Goal: Information Seeking & Learning: Check status

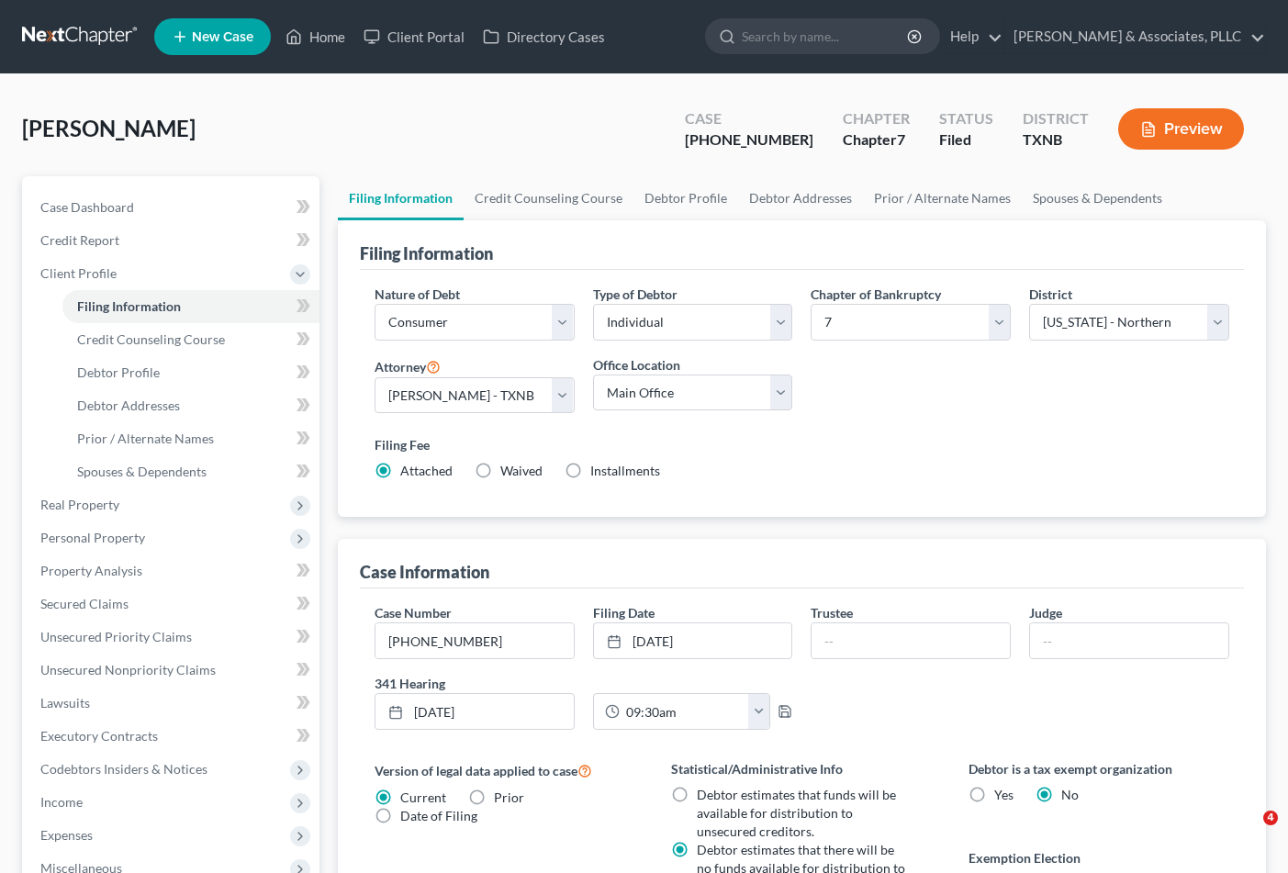
select select "1"
select select "0"
select select "78"
select select "0"
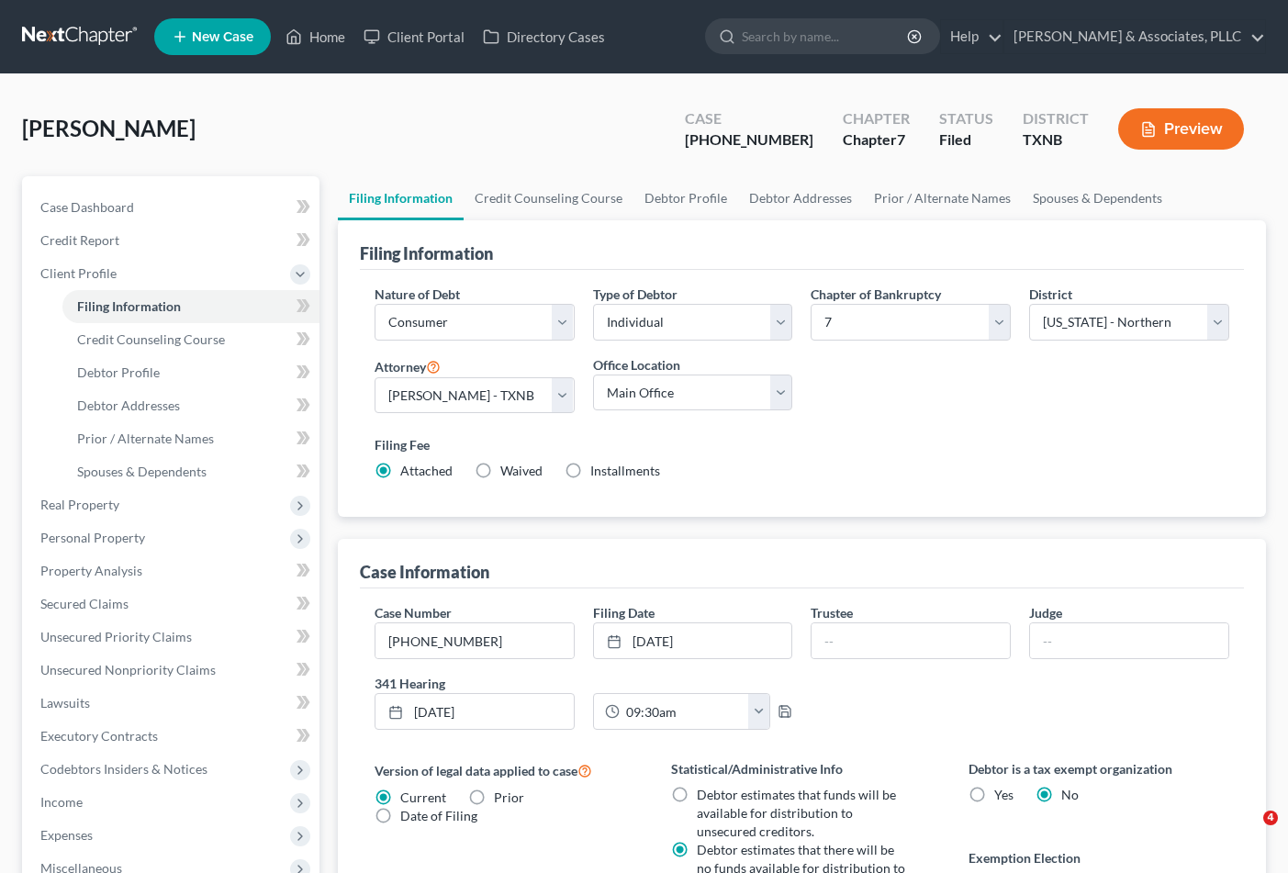
select select "45"
click at [278, 151] on div "Ali, Rao Upgraded Case 25-33377-7 Chapter Chapter 7 Status Filed District TXNB …" at bounding box center [644, 136] width 1244 height 80
click at [98, 211] on span "Case Dashboard" at bounding box center [87, 207] width 94 height 16
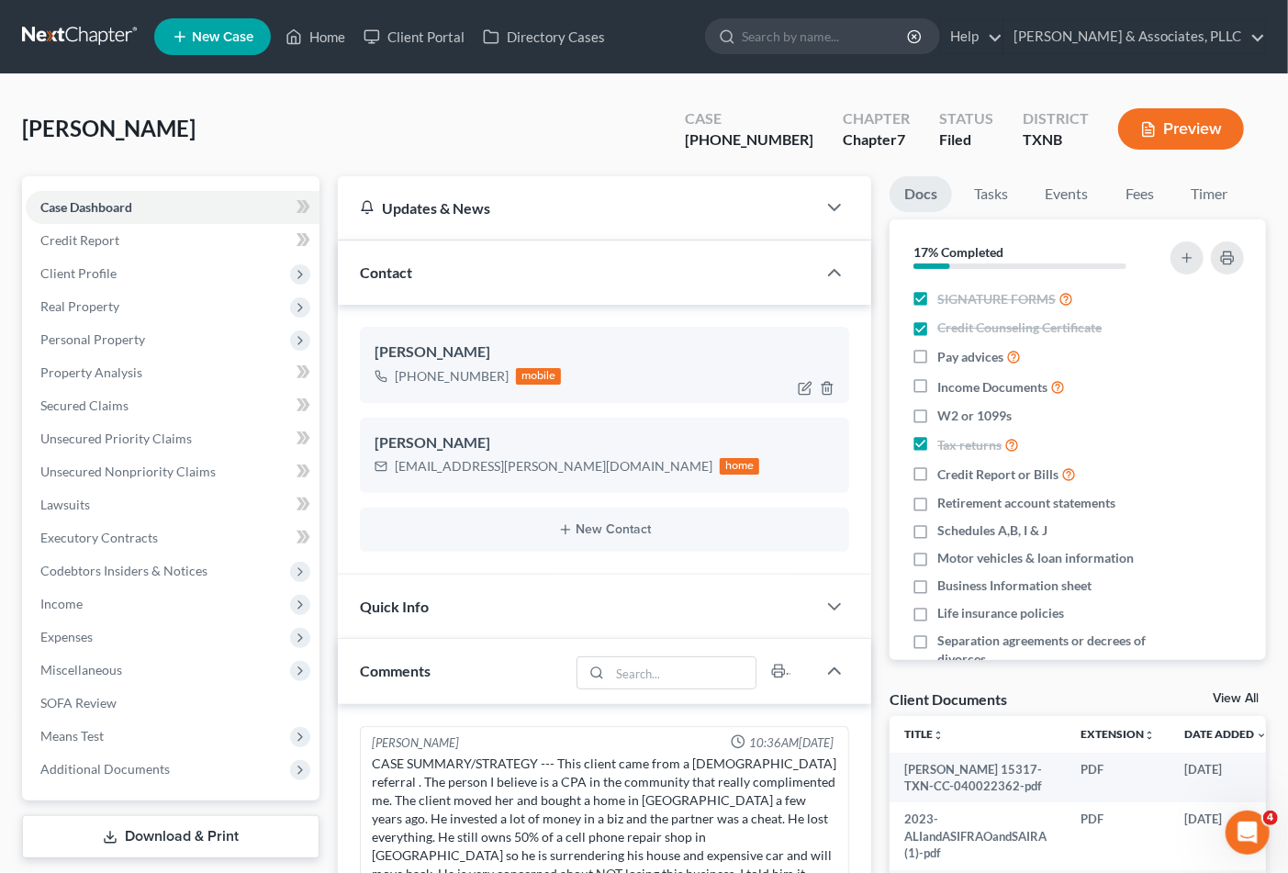
drag, startPoint x: 416, startPoint y: 374, endPoint x: 499, endPoint y: 371, distance: 83.6
click at [499, 371] on div "+1 (718) 675-0555" at bounding box center [452, 376] width 114 height 18
copy div "718) 675-0555"
click at [335, 40] on link "Home" at bounding box center [315, 36] width 78 height 33
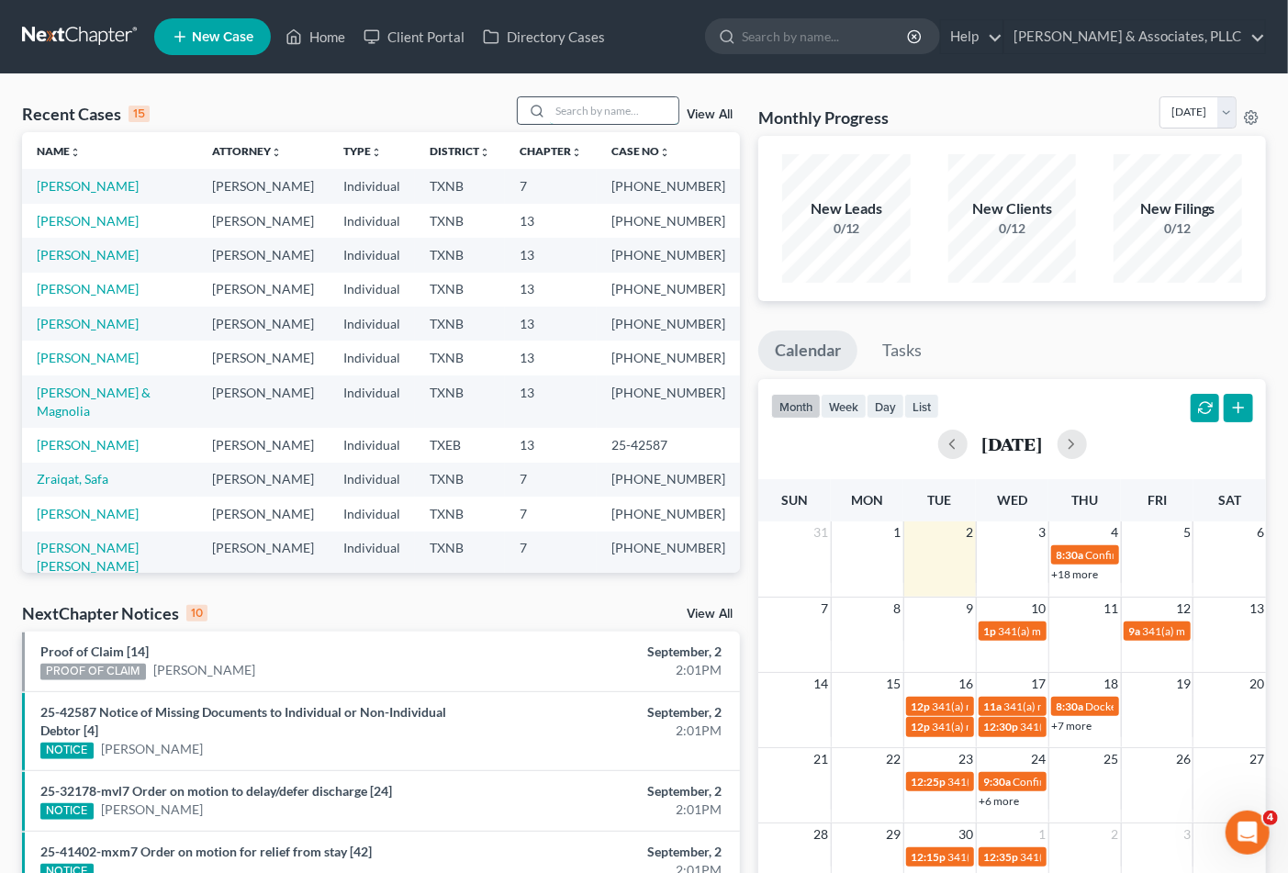
click at [598, 116] on input "search" at bounding box center [614, 110] width 128 height 27
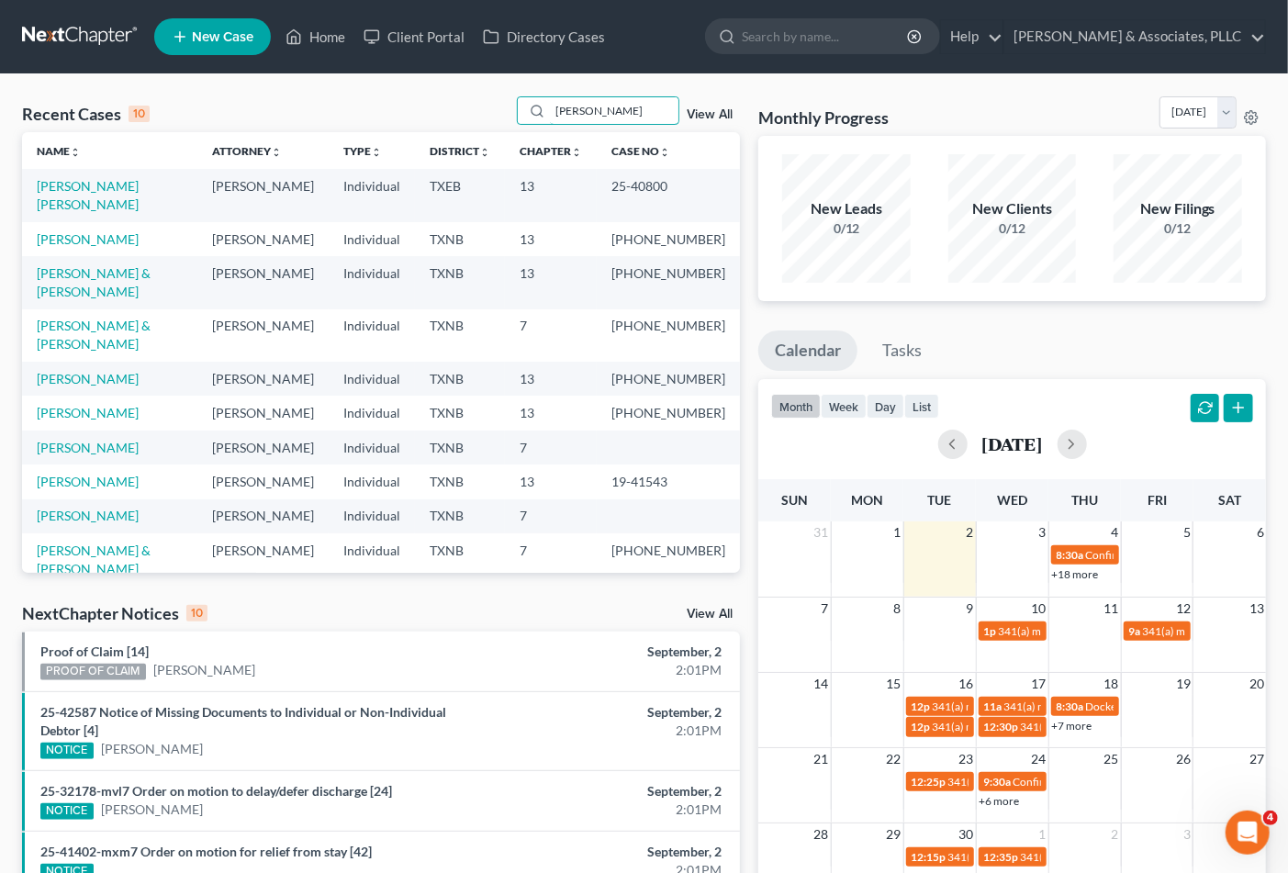
type input "perez"
click at [133, 265] on link "[PERSON_NAME] & [PERSON_NAME]" at bounding box center [94, 282] width 114 height 34
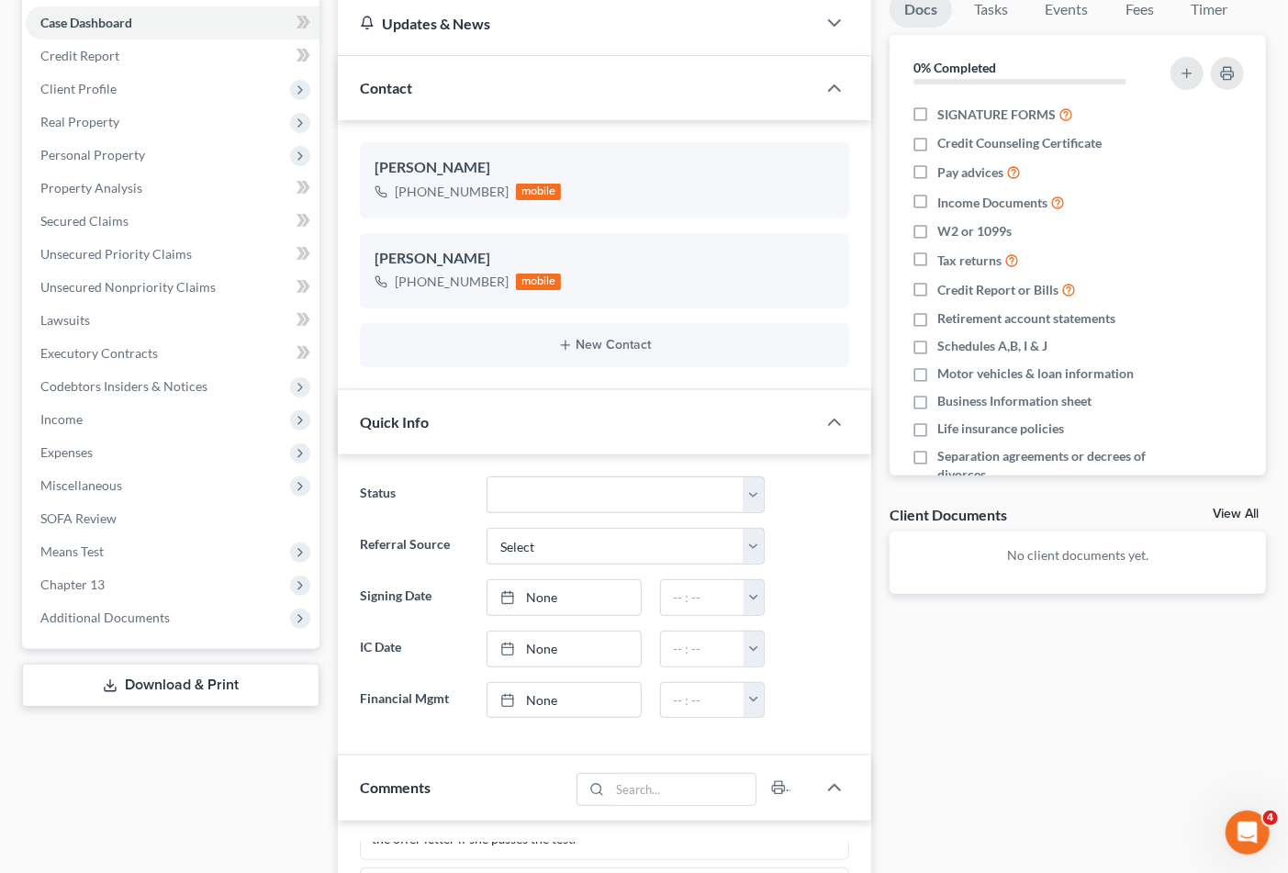
scroll to position [204, 0]
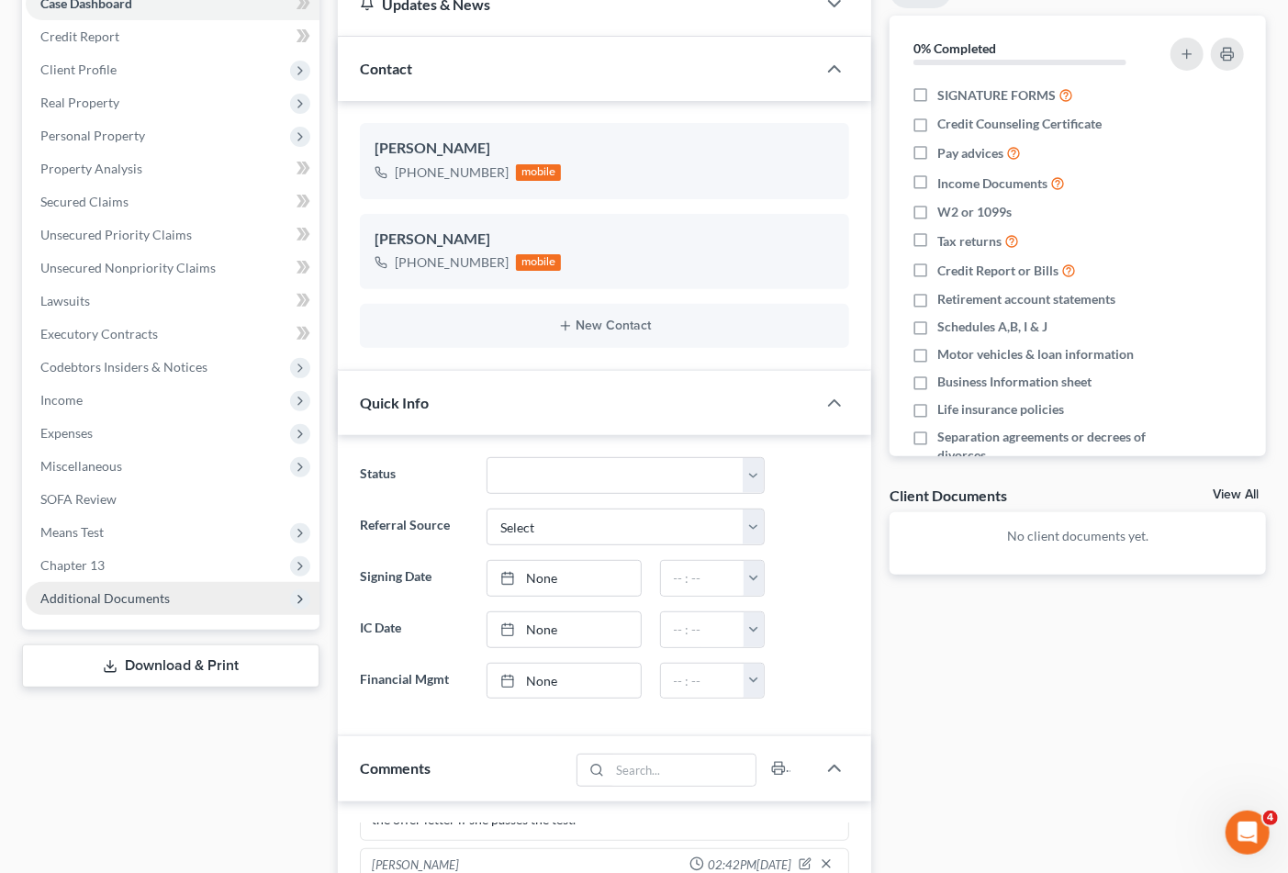
click at [159, 582] on span "Additional Documents" at bounding box center [173, 598] width 294 height 33
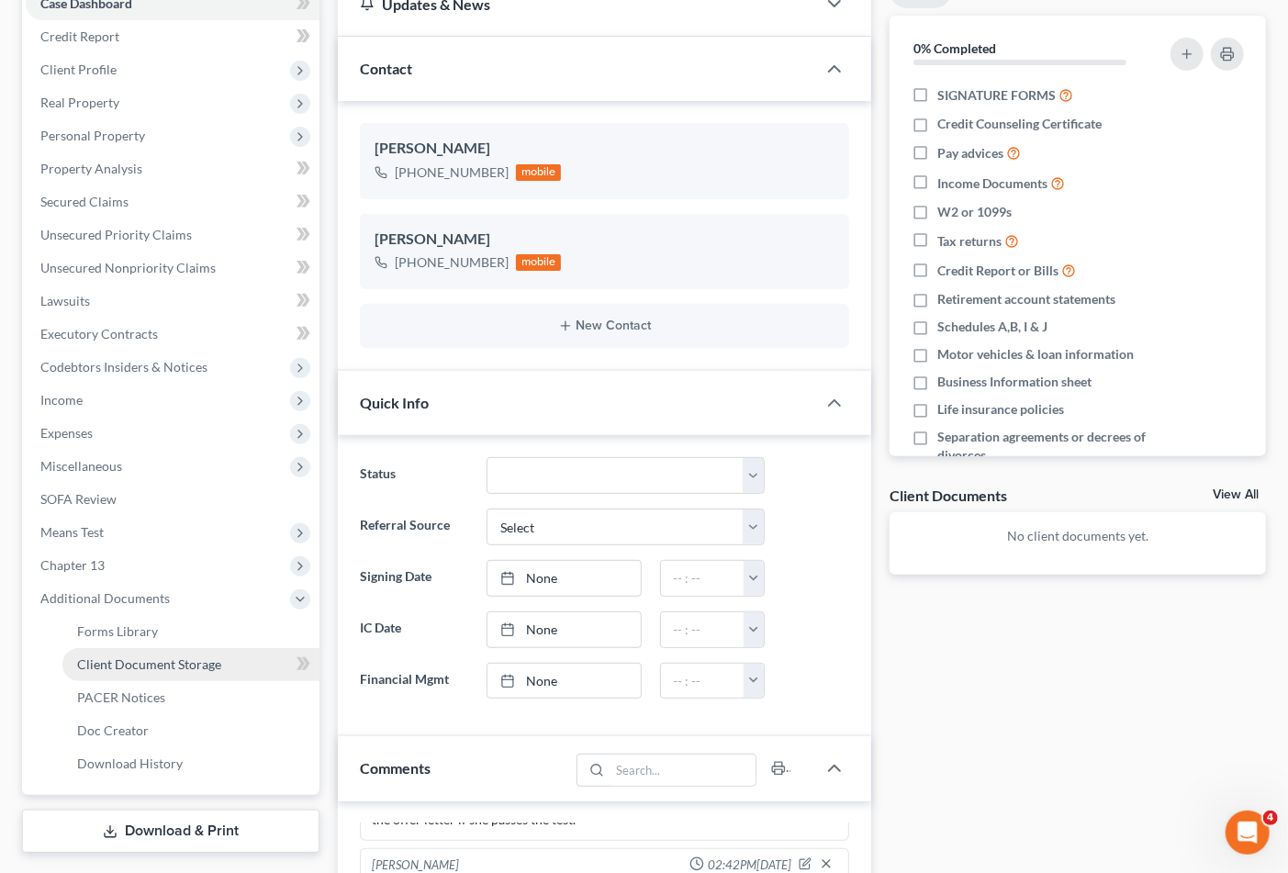
click at [122, 664] on span "Client Document Storage" at bounding box center [149, 664] width 144 height 16
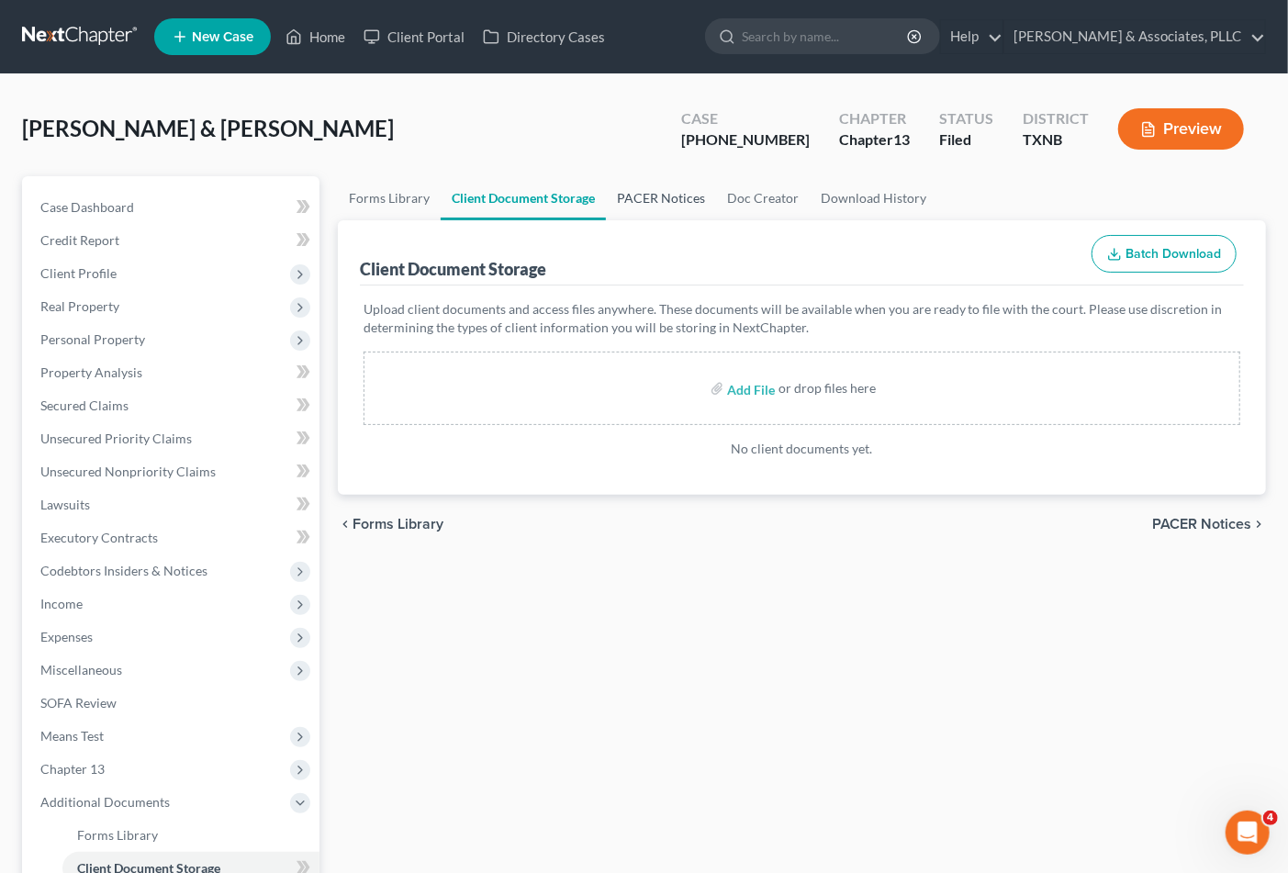
click at [658, 198] on link "PACER Notices" at bounding box center [661, 198] width 110 height 44
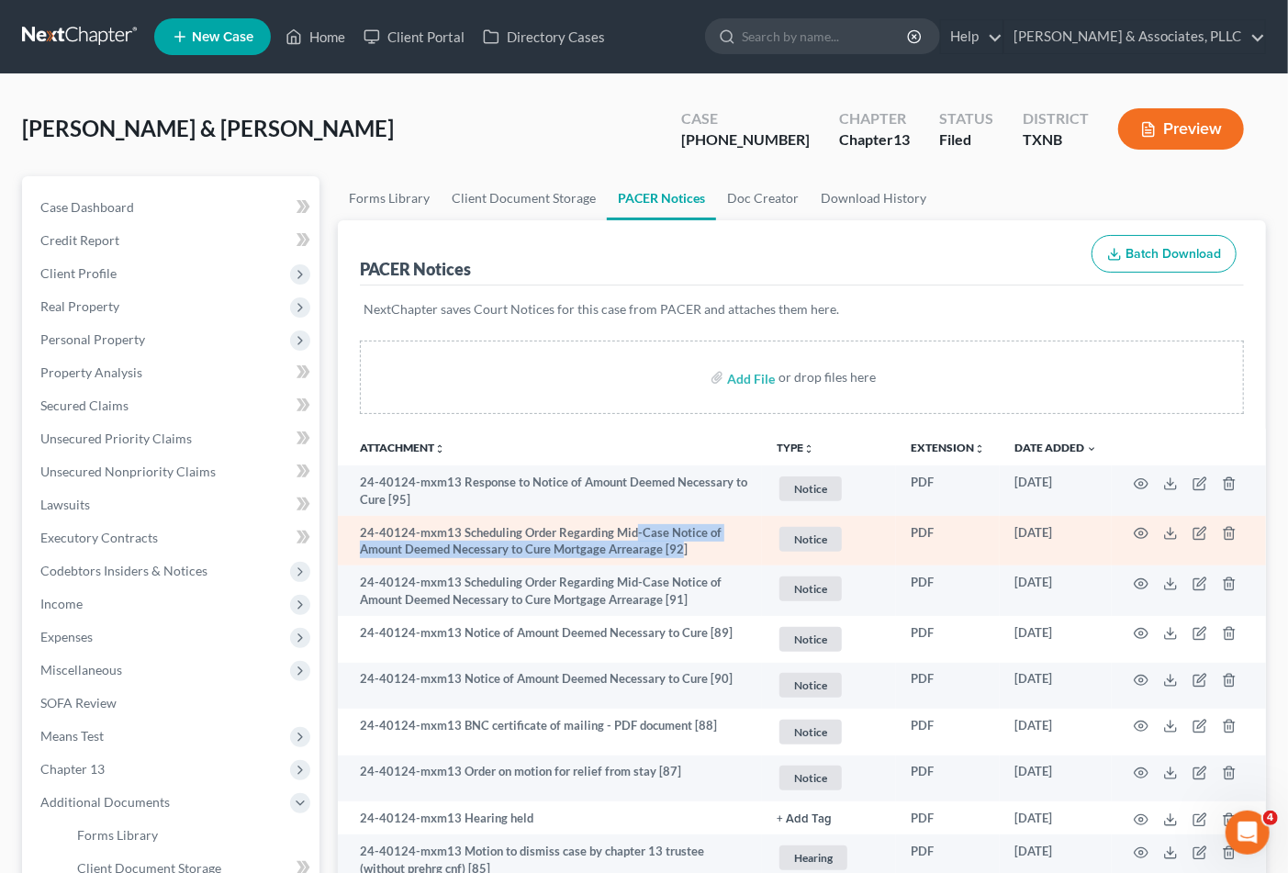
drag, startPoint x: 633, startPoint y: 530, endPoint x: 679, endPoint y: 547, distance: 48.8
click at [679, 547] on td "24-40124-mxm13 Scheduling Order Regarding Mid-Case Notice of Amount Deemed Nece…" at bounding box center [550, 541] width 424 height 50
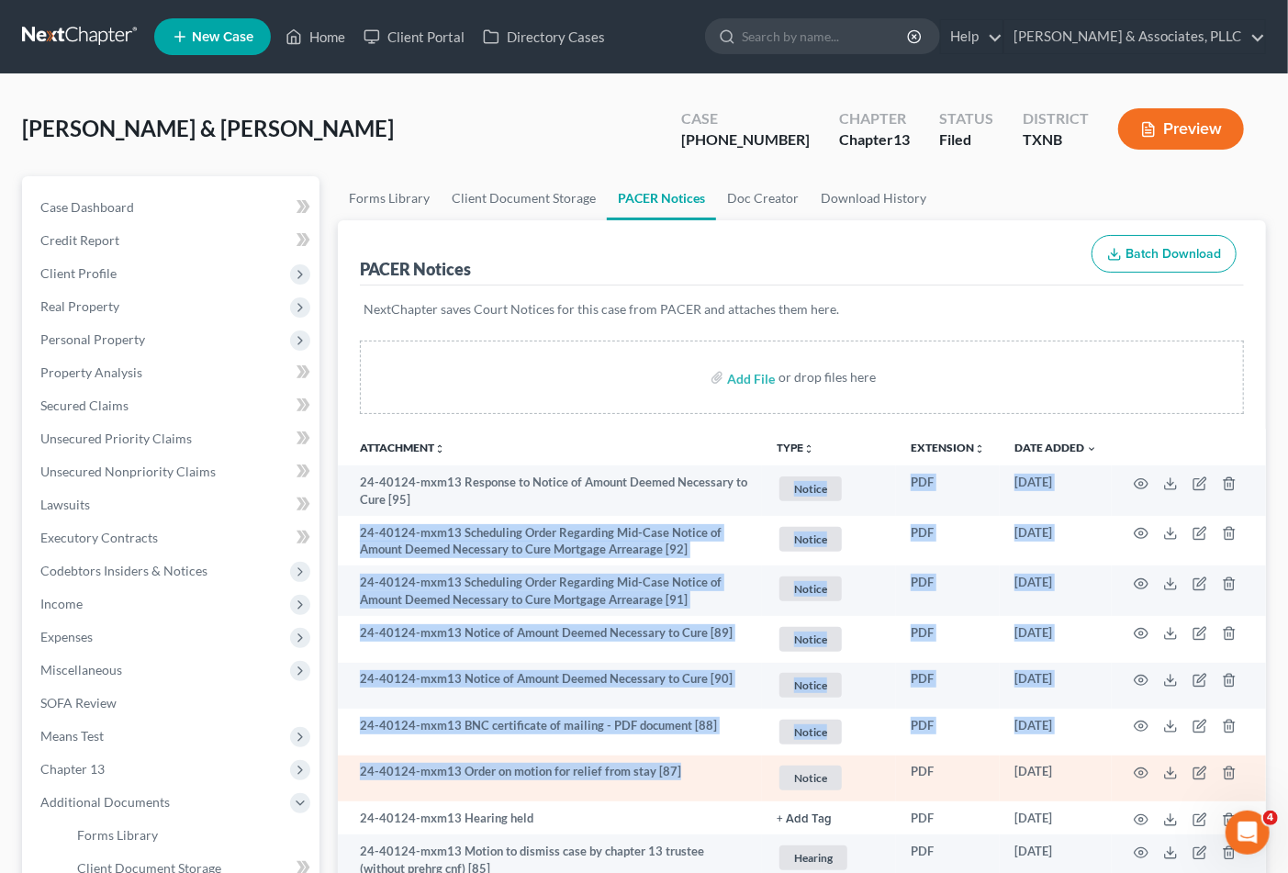
drag, startPoint x: 604, startPoint y: 518, endPoint x: 695, endPoint y: 767, distance: 265.7
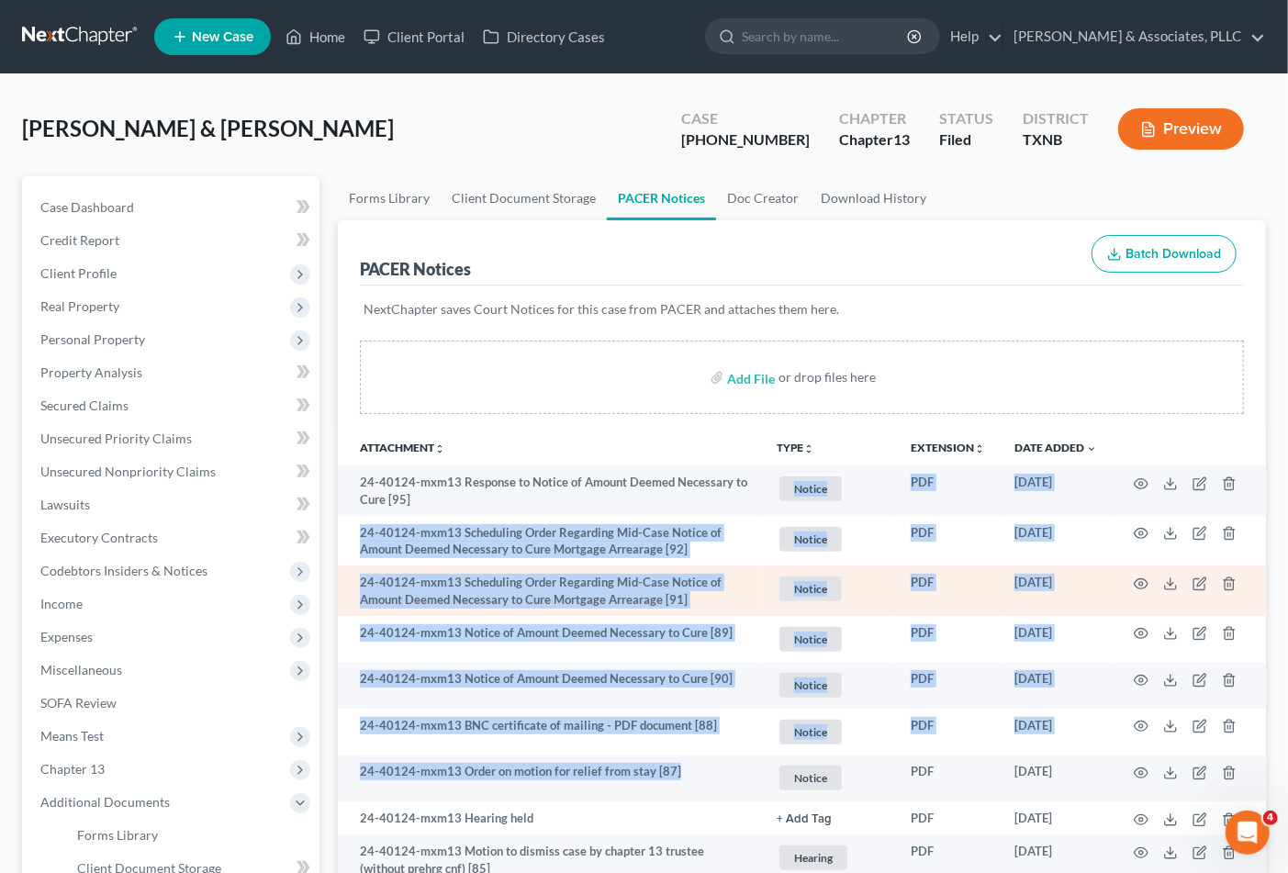
click at [562, 595] on td "24-40124-mxm13 Scheduling Order Regarding Mid-Case Notice of Amount Deemed Nece…" at bounding box center [550, 590] width 424 height 50
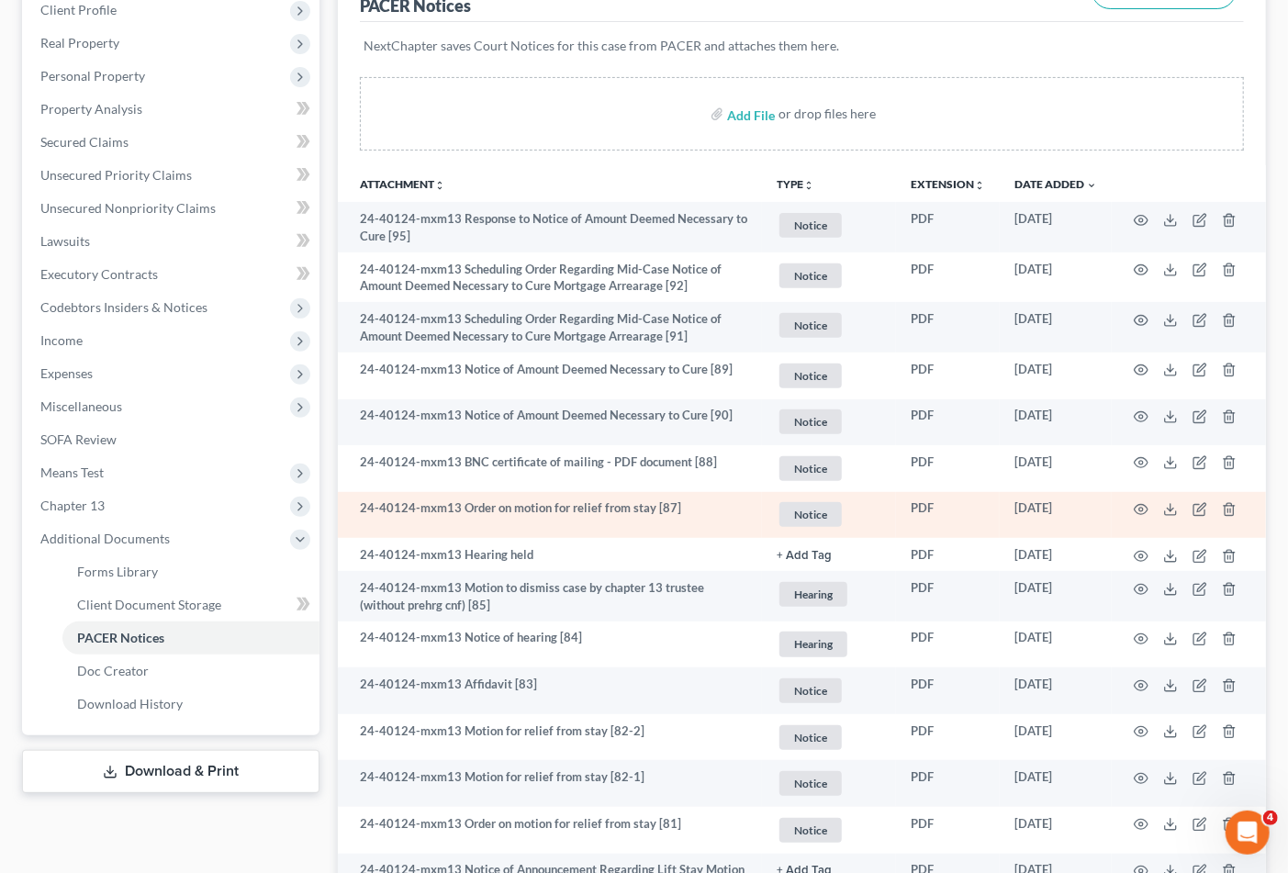
scroll to position [306, 0]
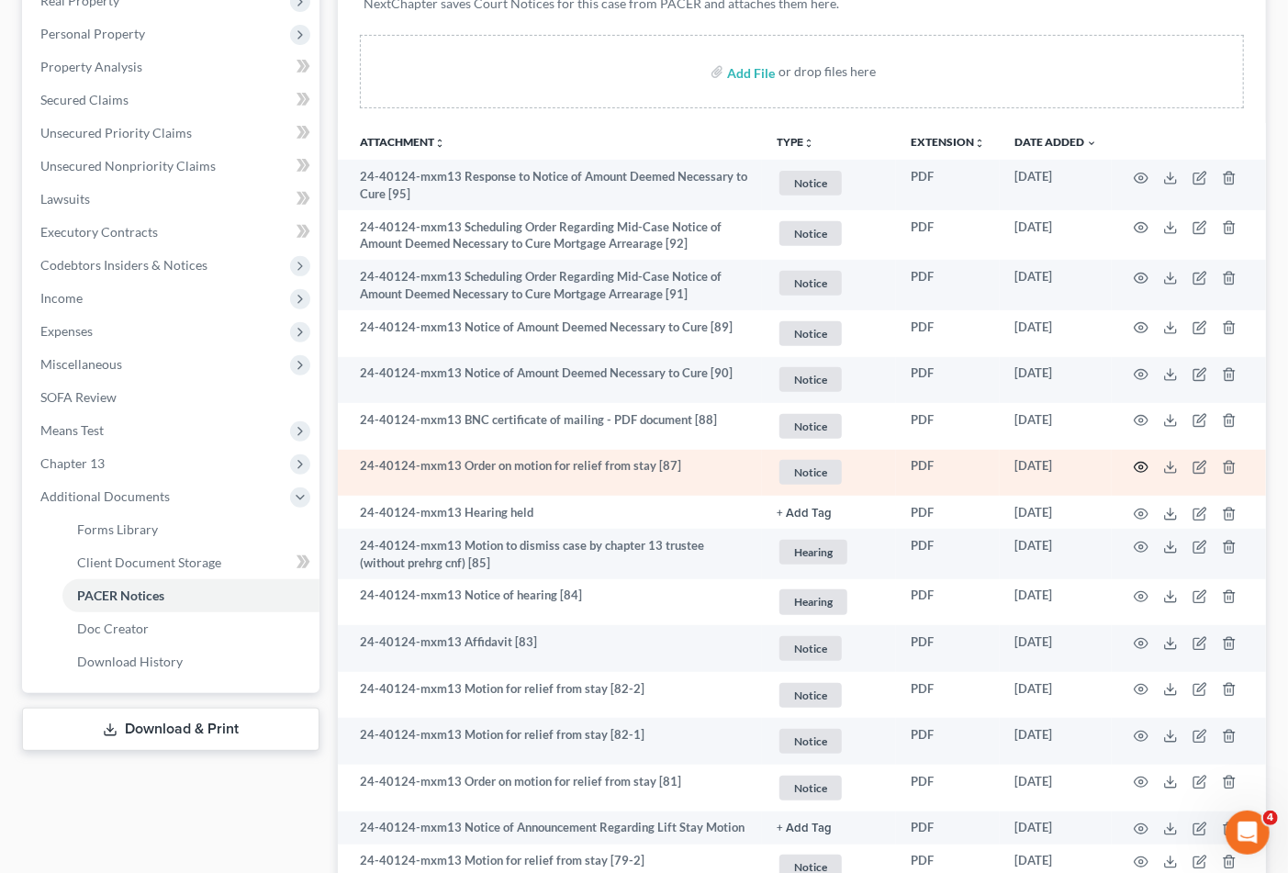
click at [1142, 470] on icon "button" at bounding box center [1140, 467] width 15 height 15
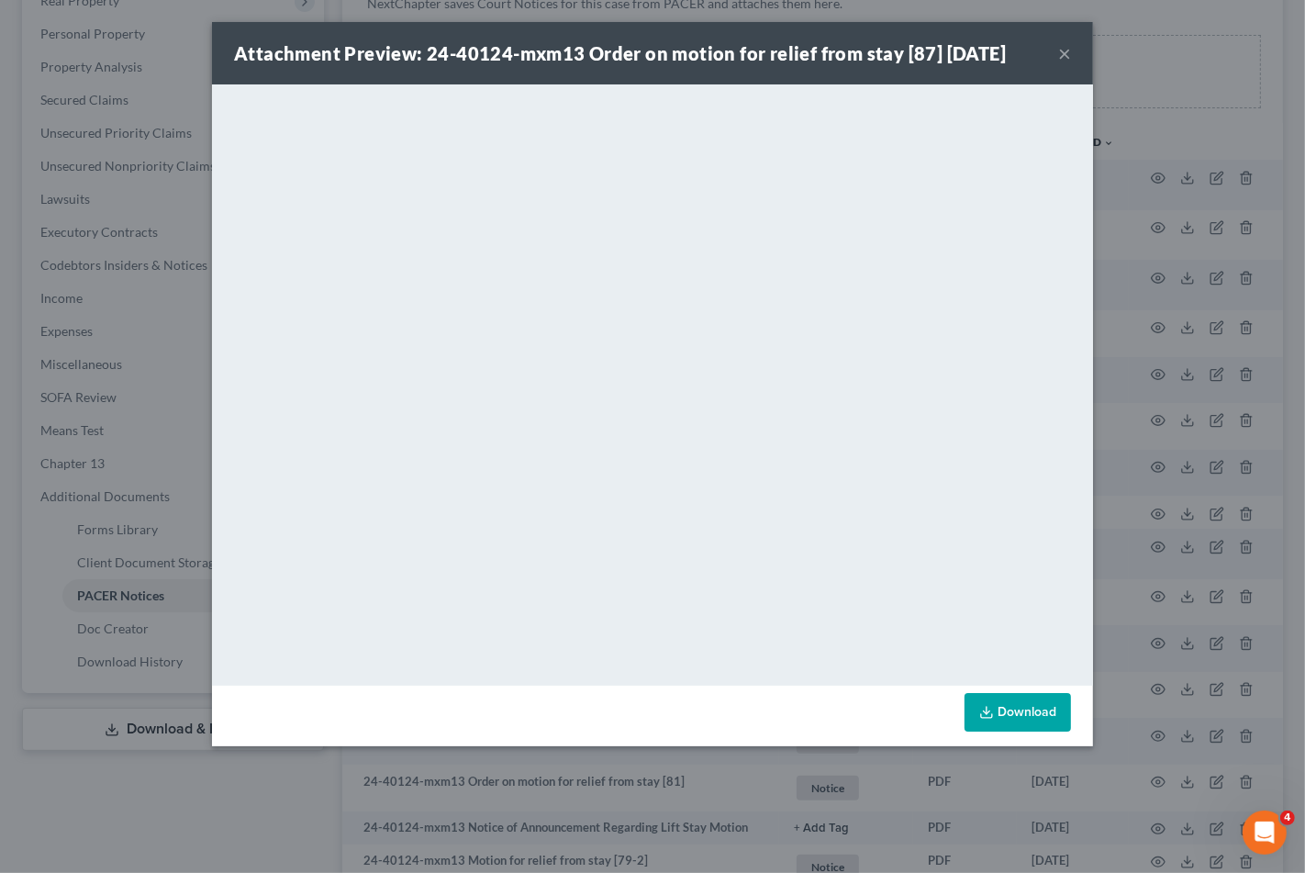
click at [1051, 44] on div "Attachment Preview: 24-40124-mxm13 Order on motion for relief from stay [87] 06…" at bounding box center [652, 53] width 881 height 62
click at [1055, 53] on div "Attachment Preview: 24-40124-mxm13 Order on motion for relief from stay [87] 06…" at bounding box center [652, 53] width 881 height 62
click at [1061, 52] on button "×" at bounding box center [1064, 53] width 13 height 22
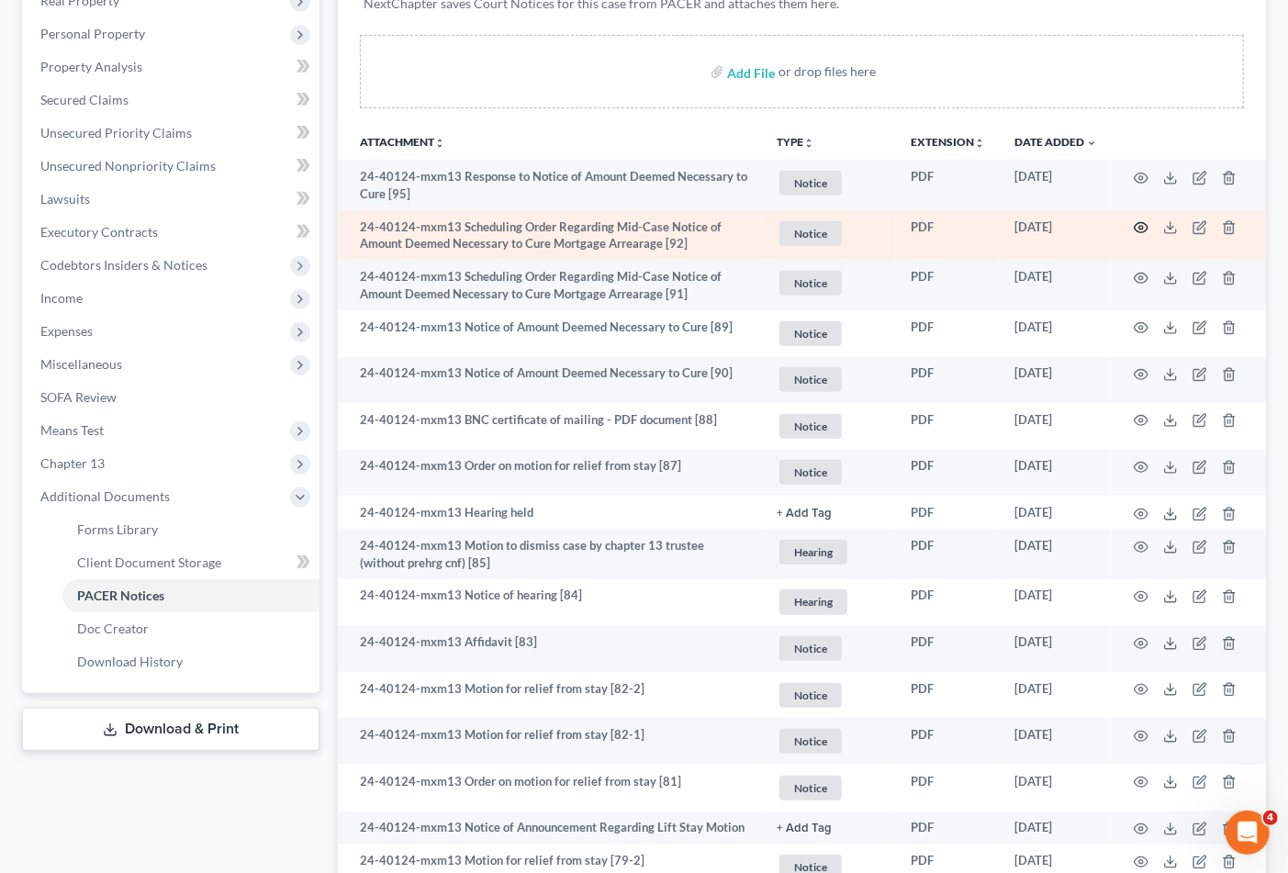
click at [1141, 227] on icon "button" at bounding box center [1140, 227] width 15 height 15
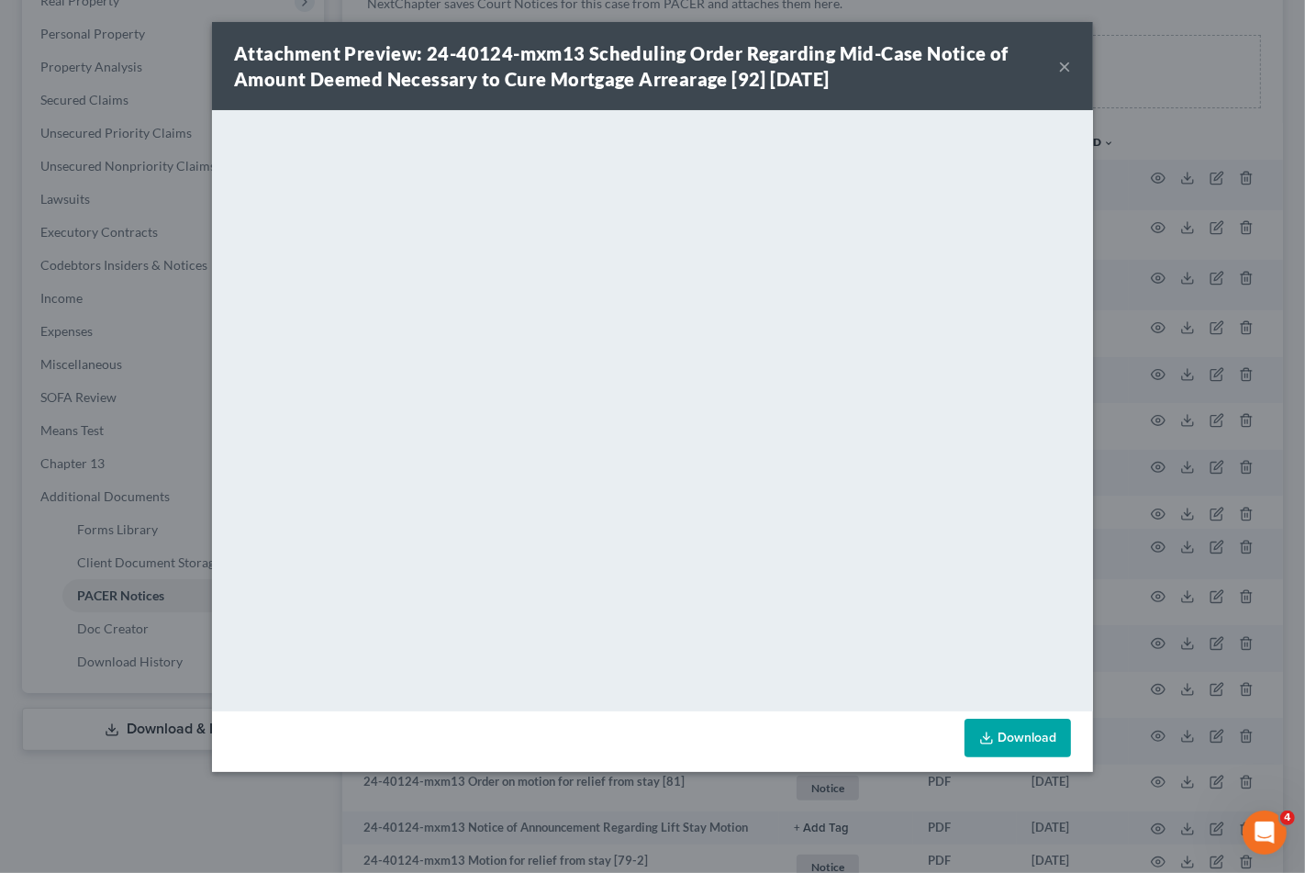
click at [1063, 71] on button "×" at bounding box center [1064, 66] width 13 height 22
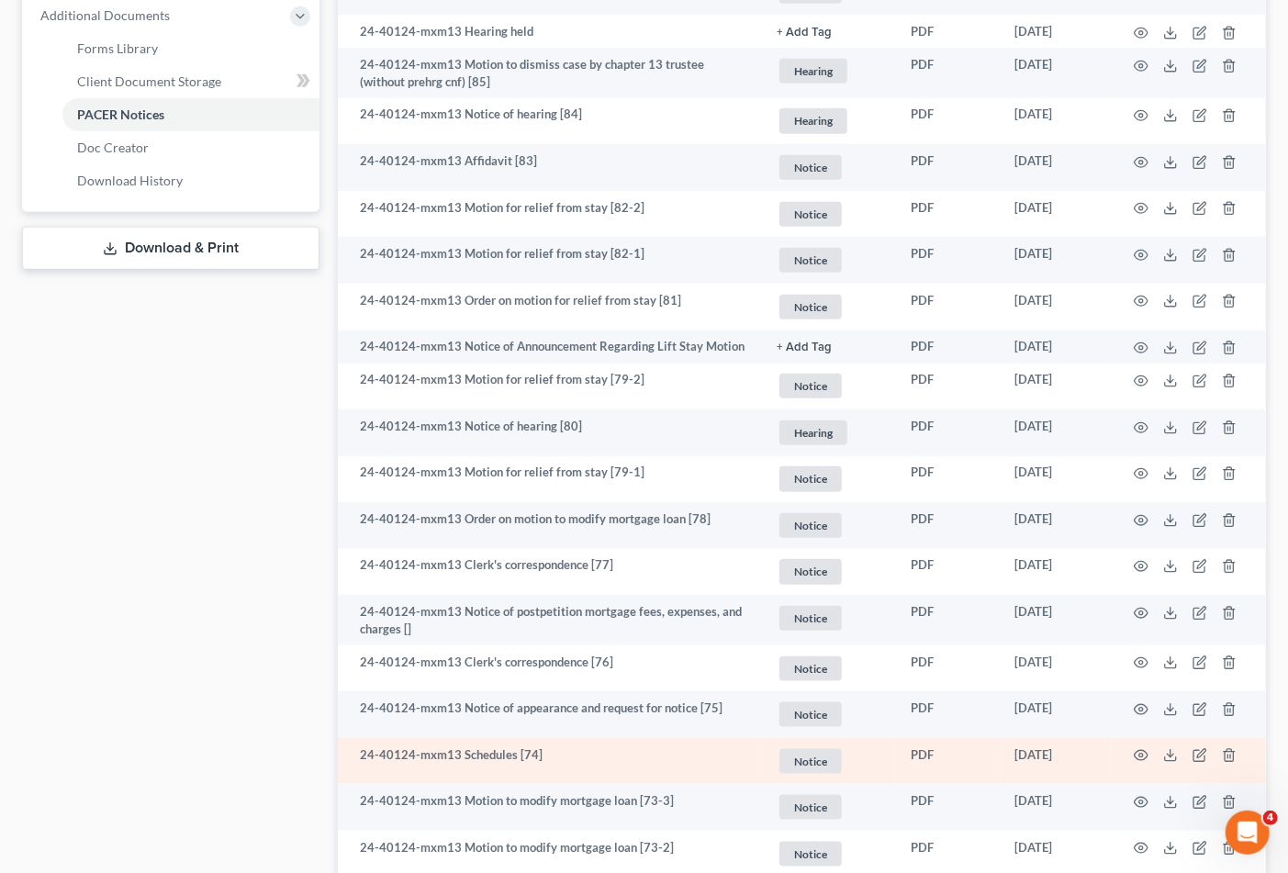
scroll to position [815, 0]
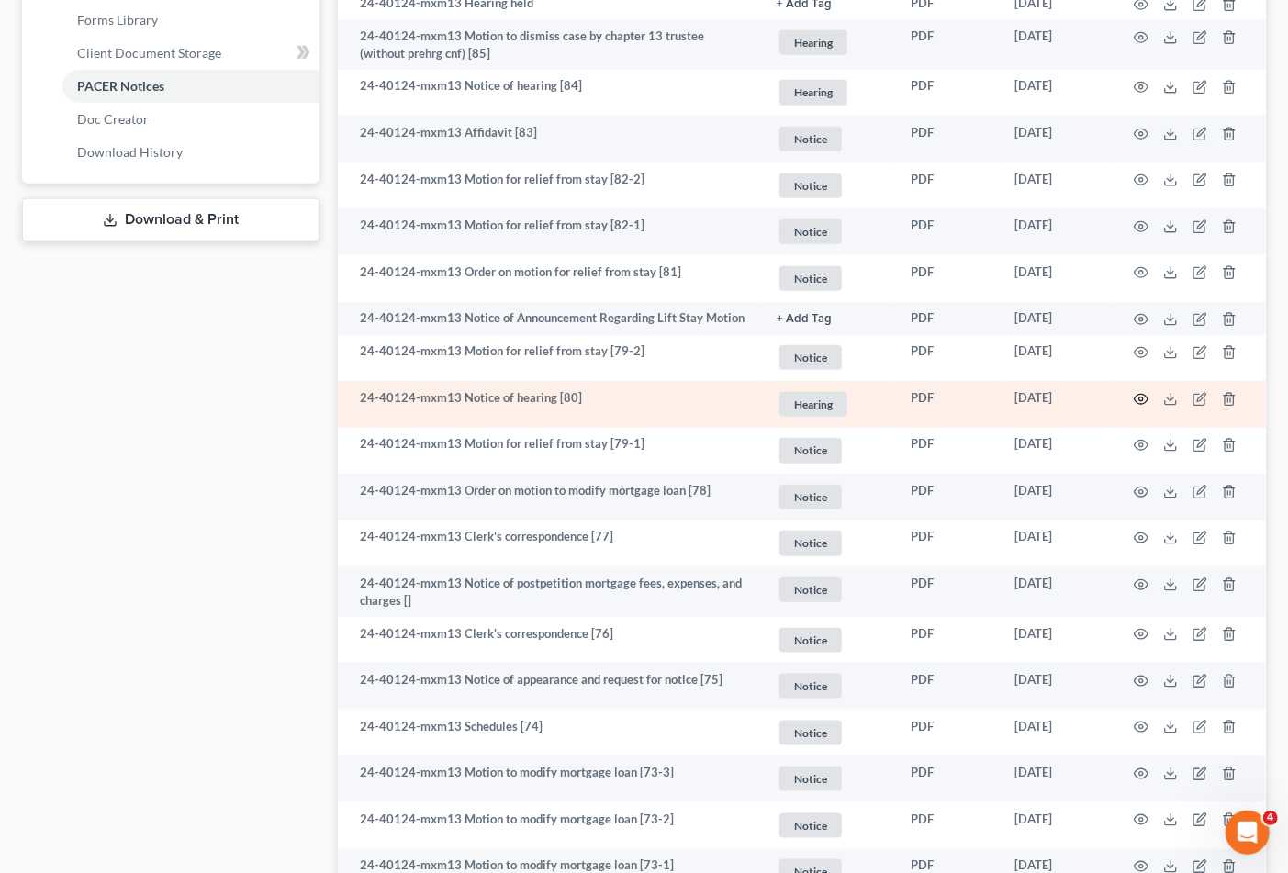
click at [1140, 399] on circle "button" at bounding box center [1141, 399] width 4 height 4
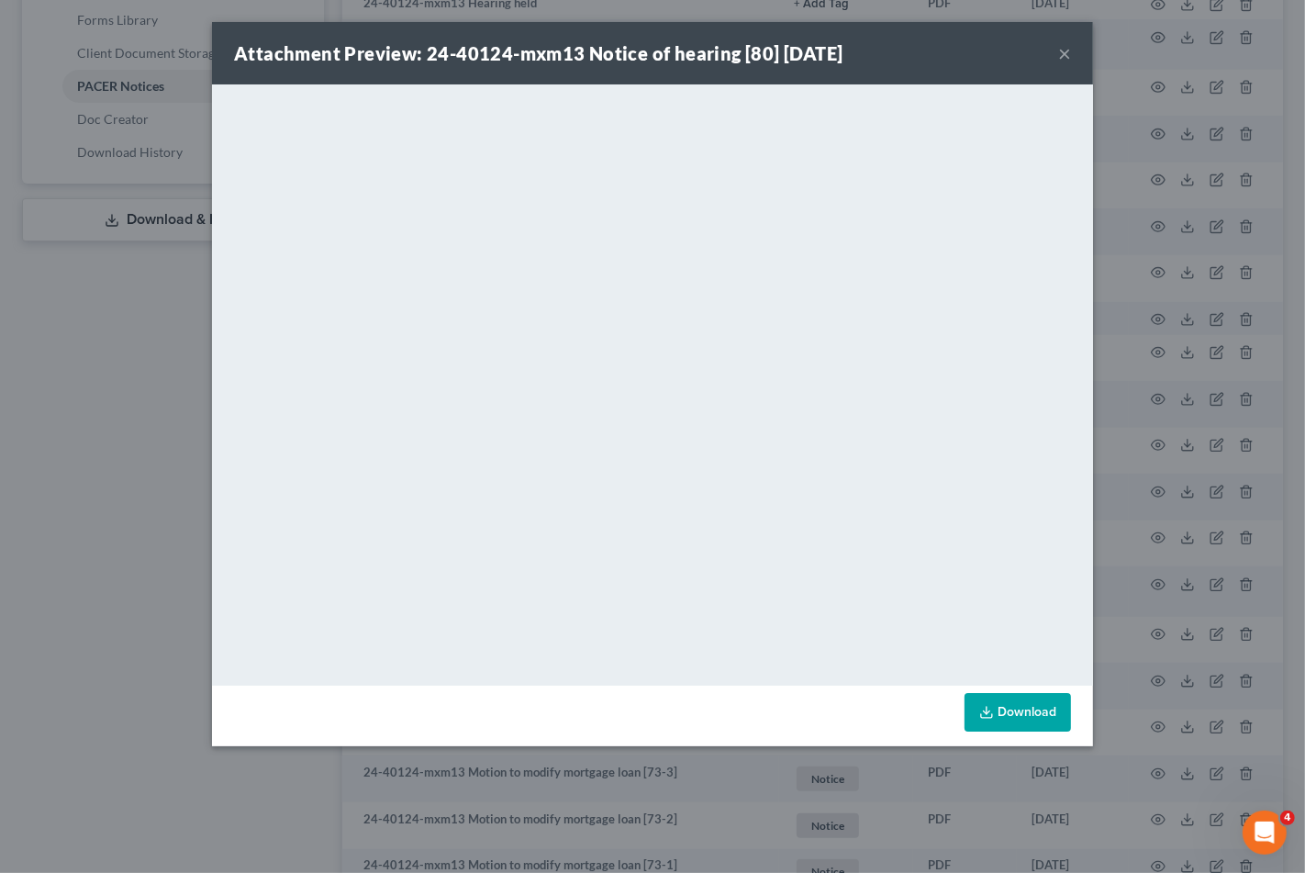
click at [1071, 43] on div "Attachment Preview: 24-40124-mxm13 Notice of hearing [80] 03/20/2025 ×" at bounding box center [652, 53] width 881 height 62
click at [1058, 50] on button "×" at bounding box center [1064, 53] width 13 height 22
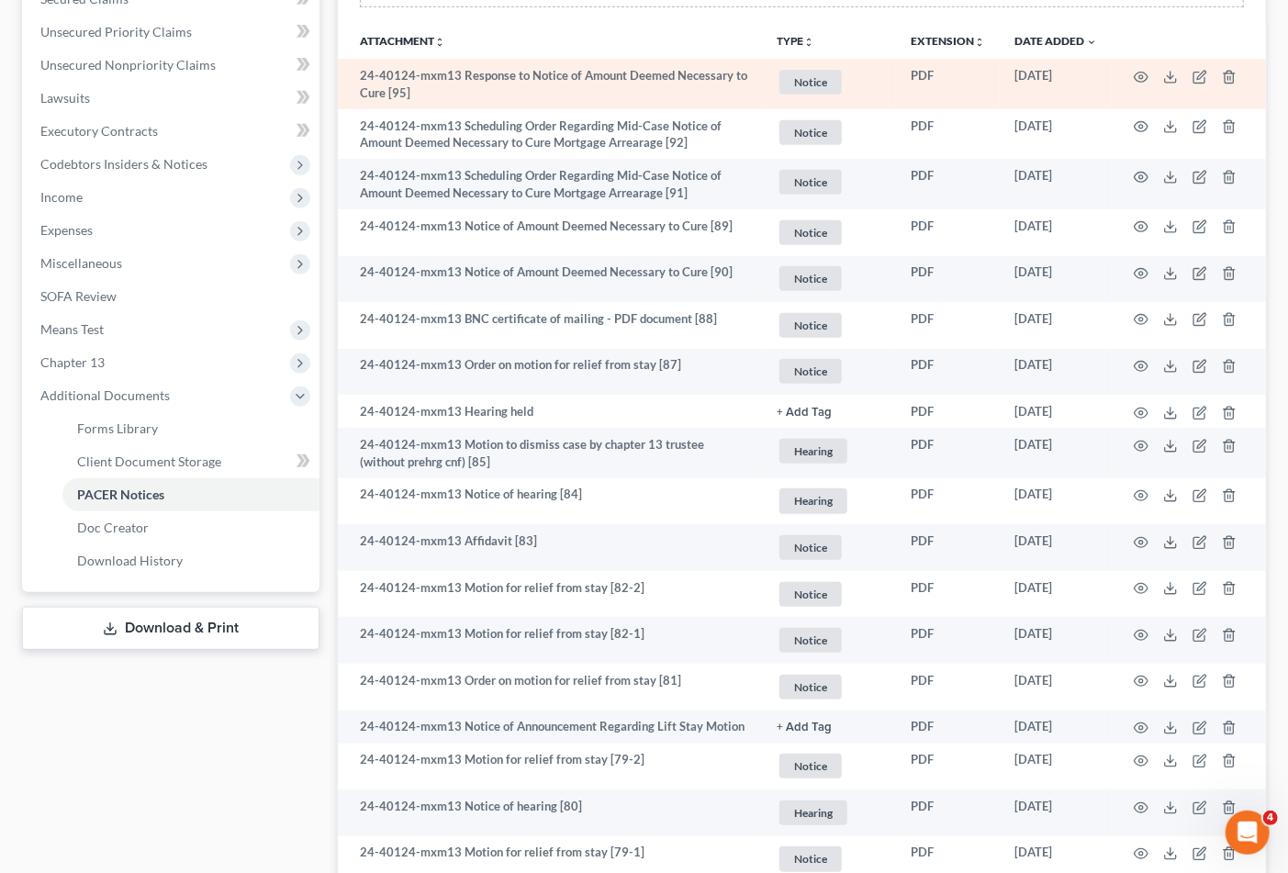
scroll to position [0, 0]
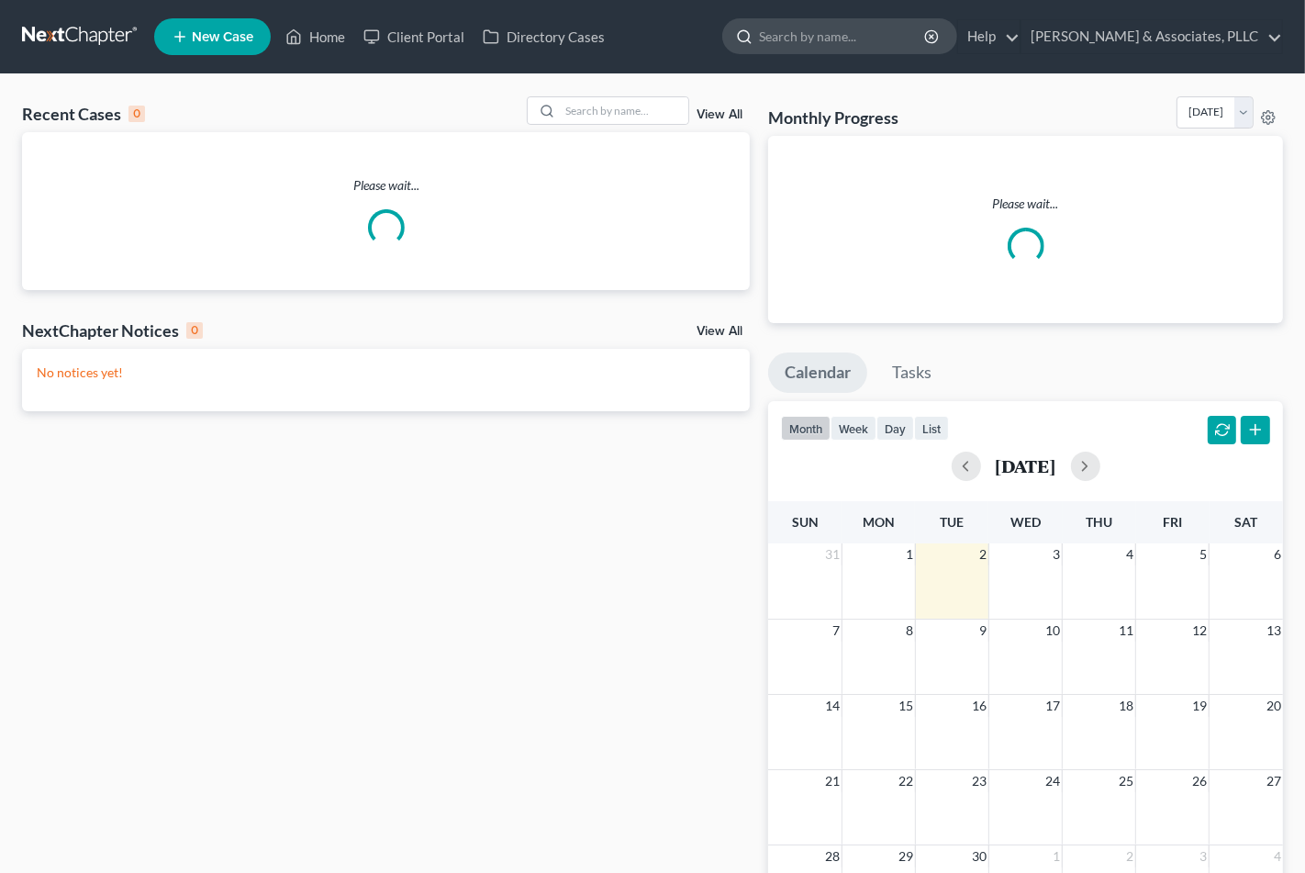
click at [798, 30] on input "search" at bounding box center [843, 36] width 168 height 34
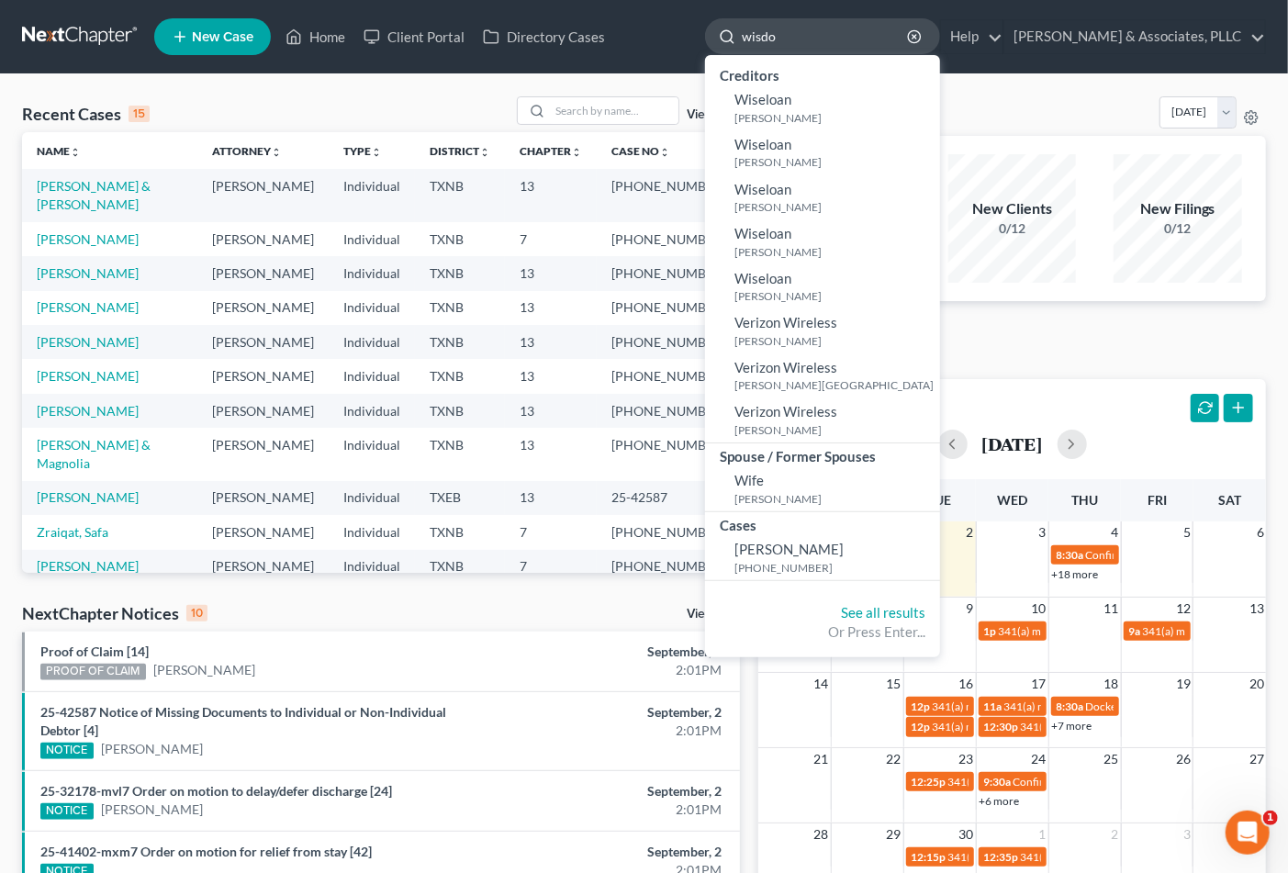
type input "wisdom"
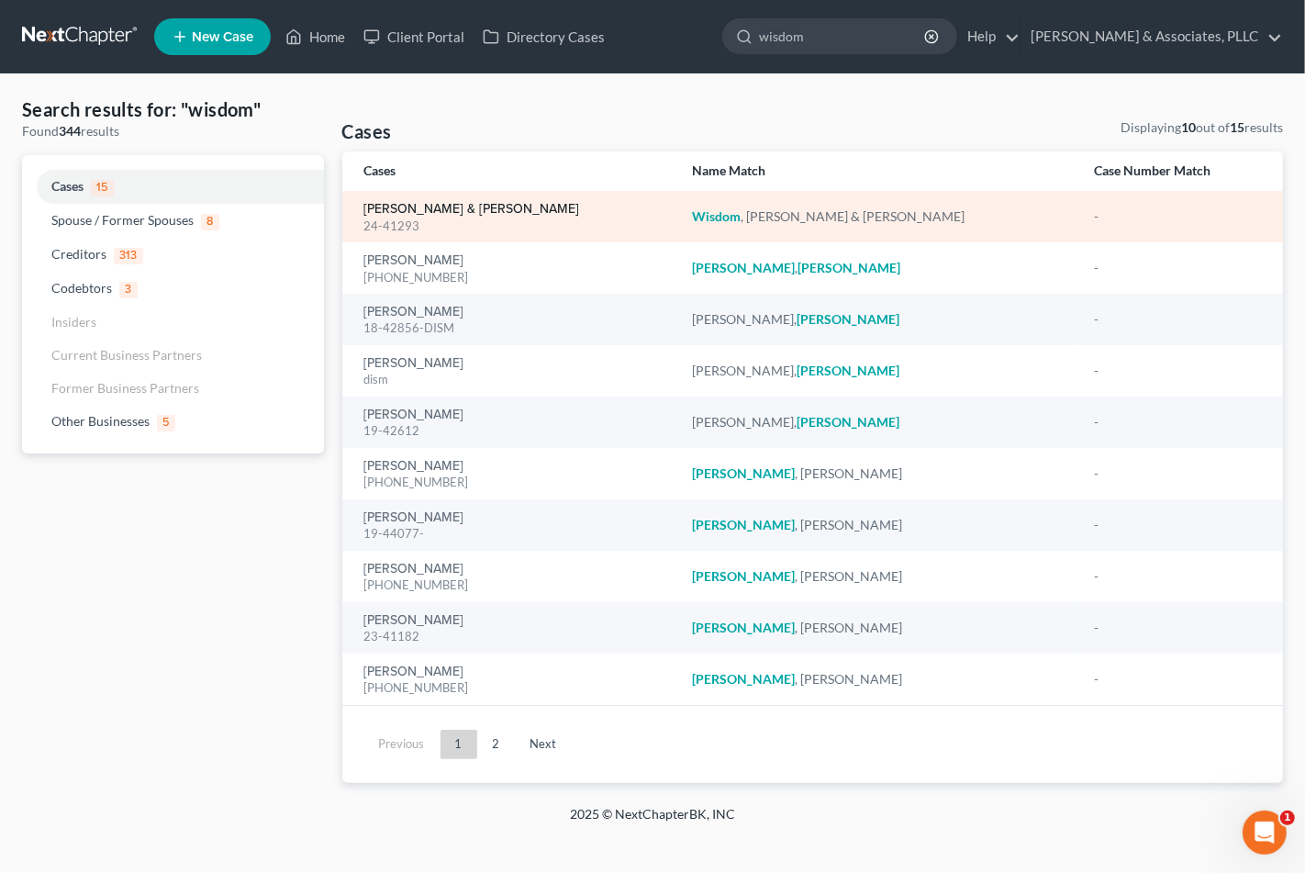
click at [453, 203] on link "[PERSON_NAME] & [PERSON_NAME]" at bounding box center [472, 209] width 216 height 13
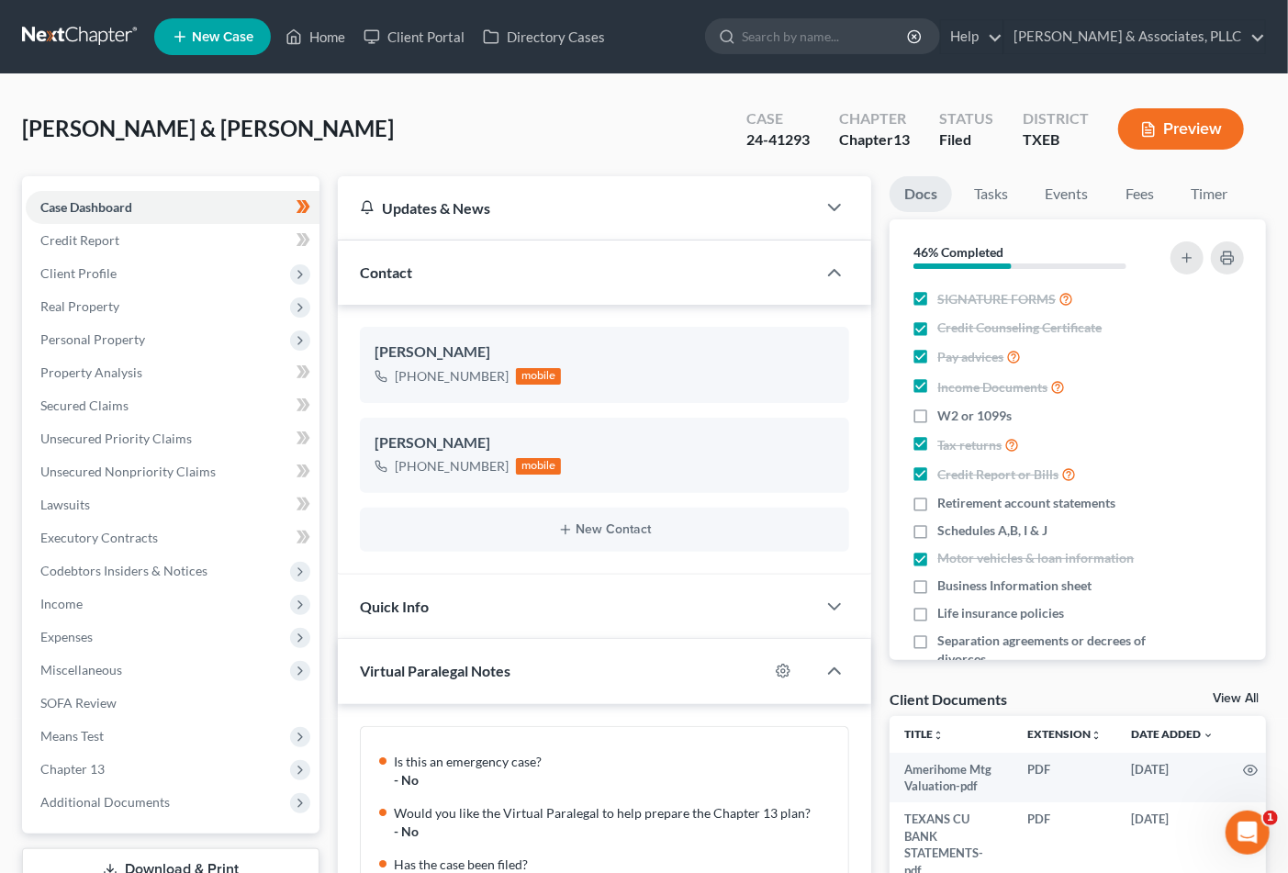
scroll to position [656, 0]
